Goal: Task Accomplishment & Management: Use online tool/utility

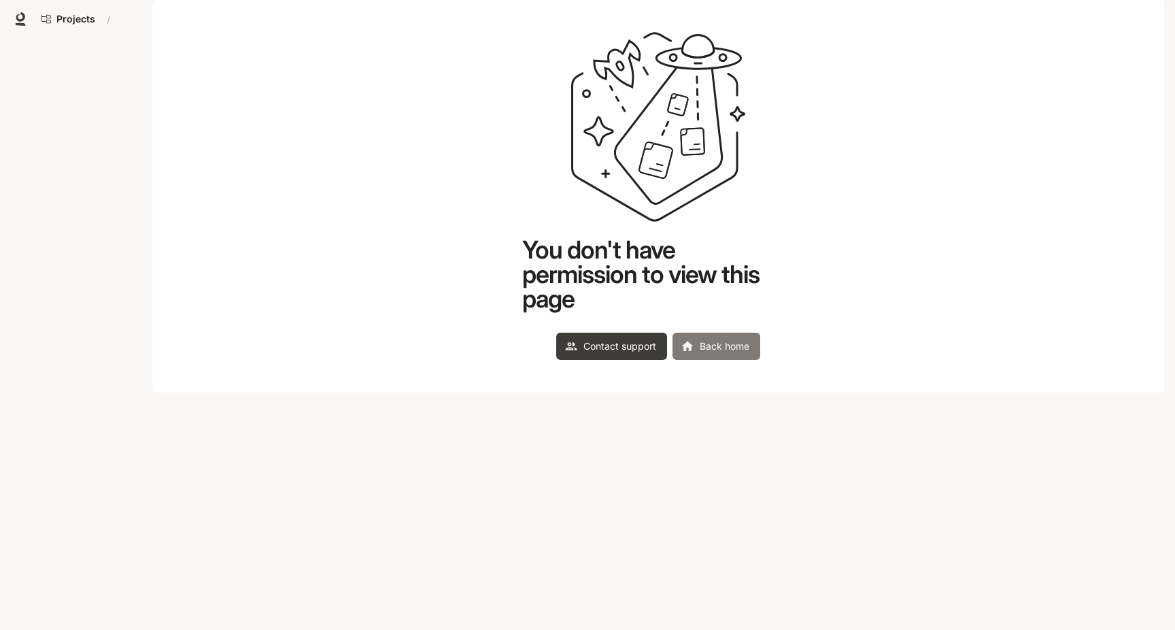
click at [718, 360] on link "Back home" at bounding box center [716, 345] width 88 height 27
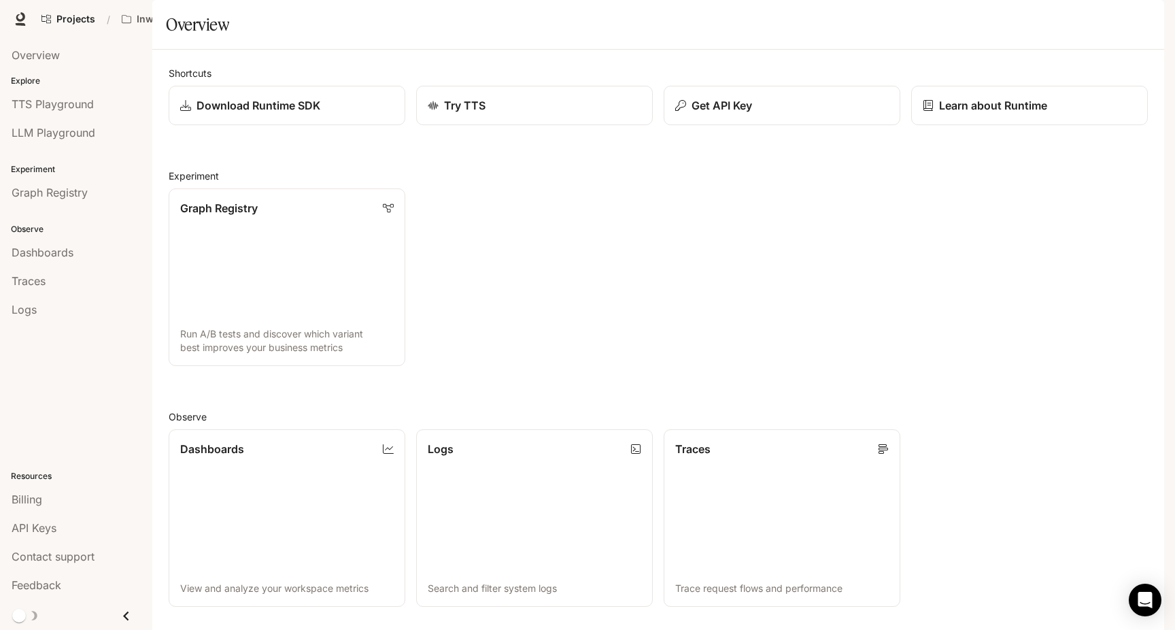
click at [1147, 10] on div "button" at bounding box center [1145, 19] width 19 height 19
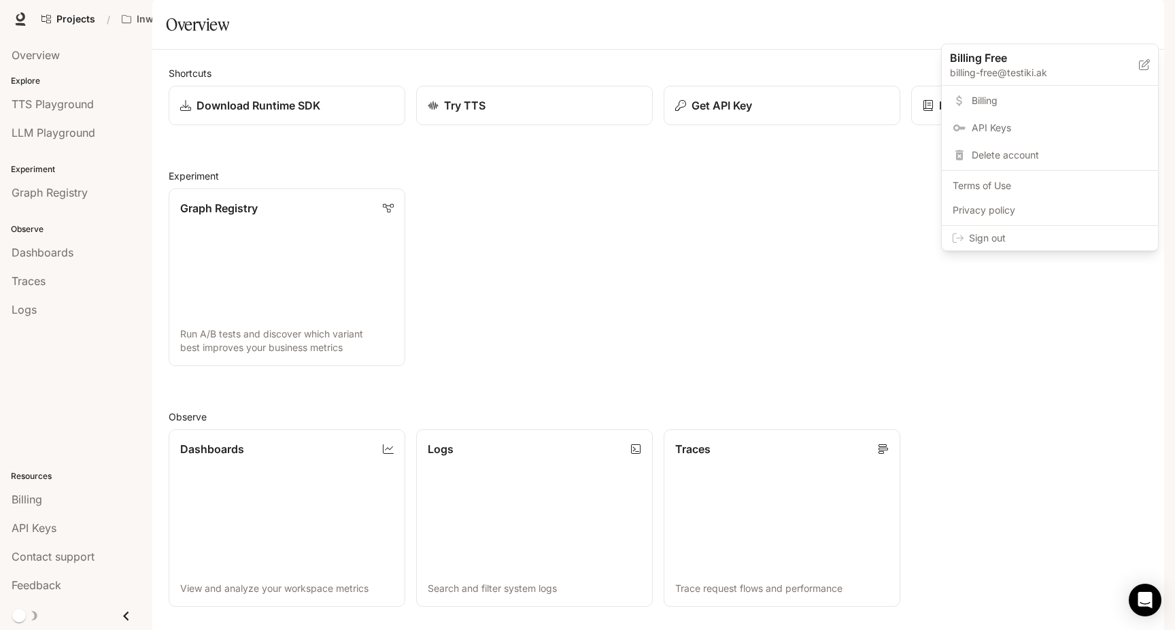
click at [979, 133] on span "API Keys" at bounding box center [1059, 128] width 175 height 14
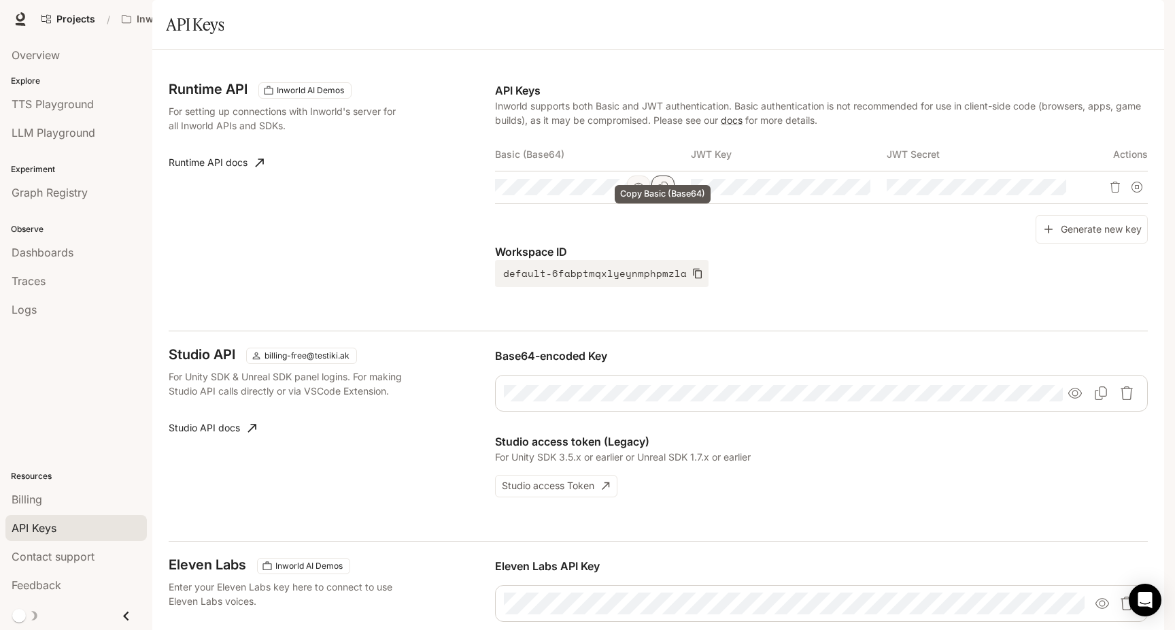
click at [667, 192] on icon "Copy Basic (Base64)" at bounding box center [663, 187] width 10 height 11
